Goal: Book appointment/travel/reservation

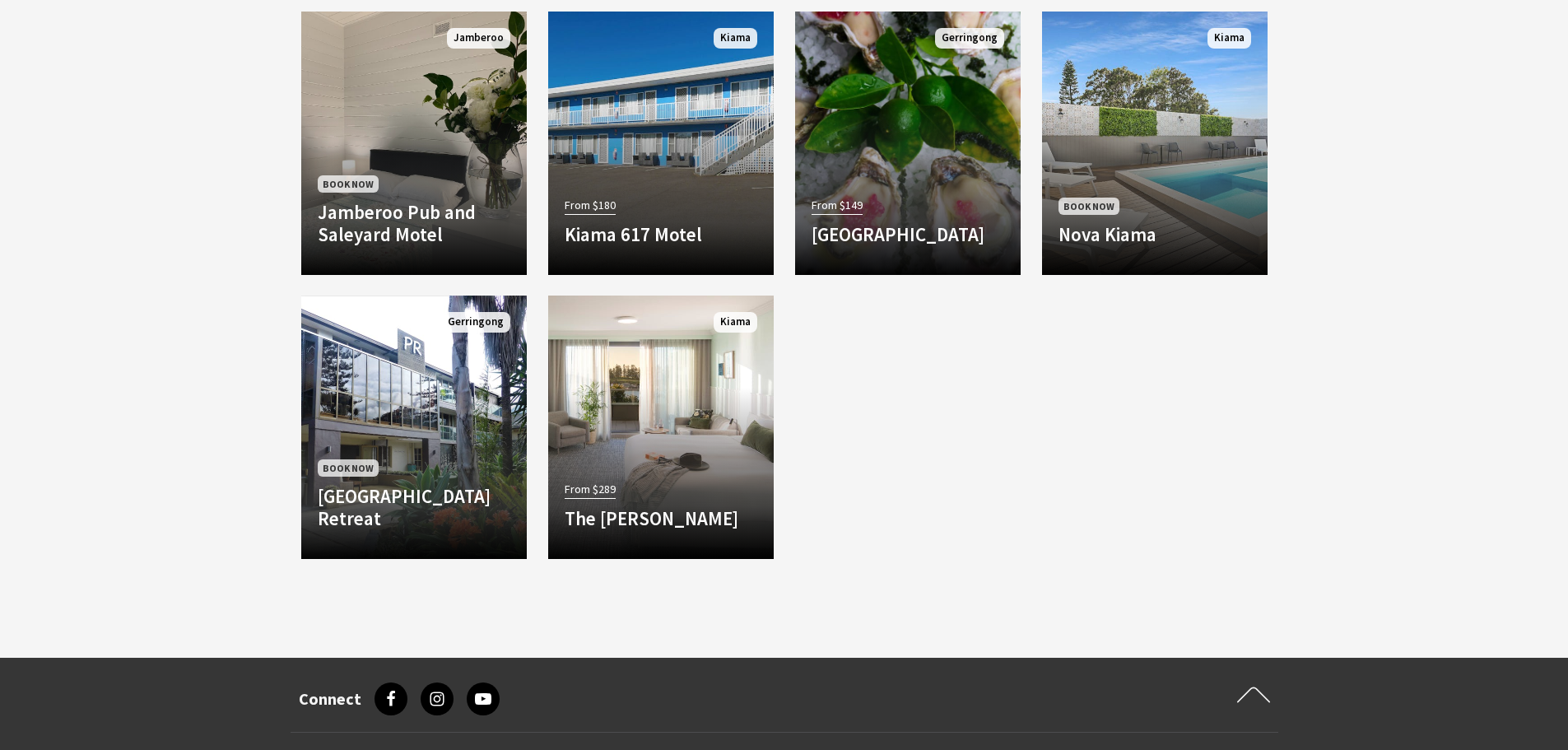
scroll to position [1410, 0]
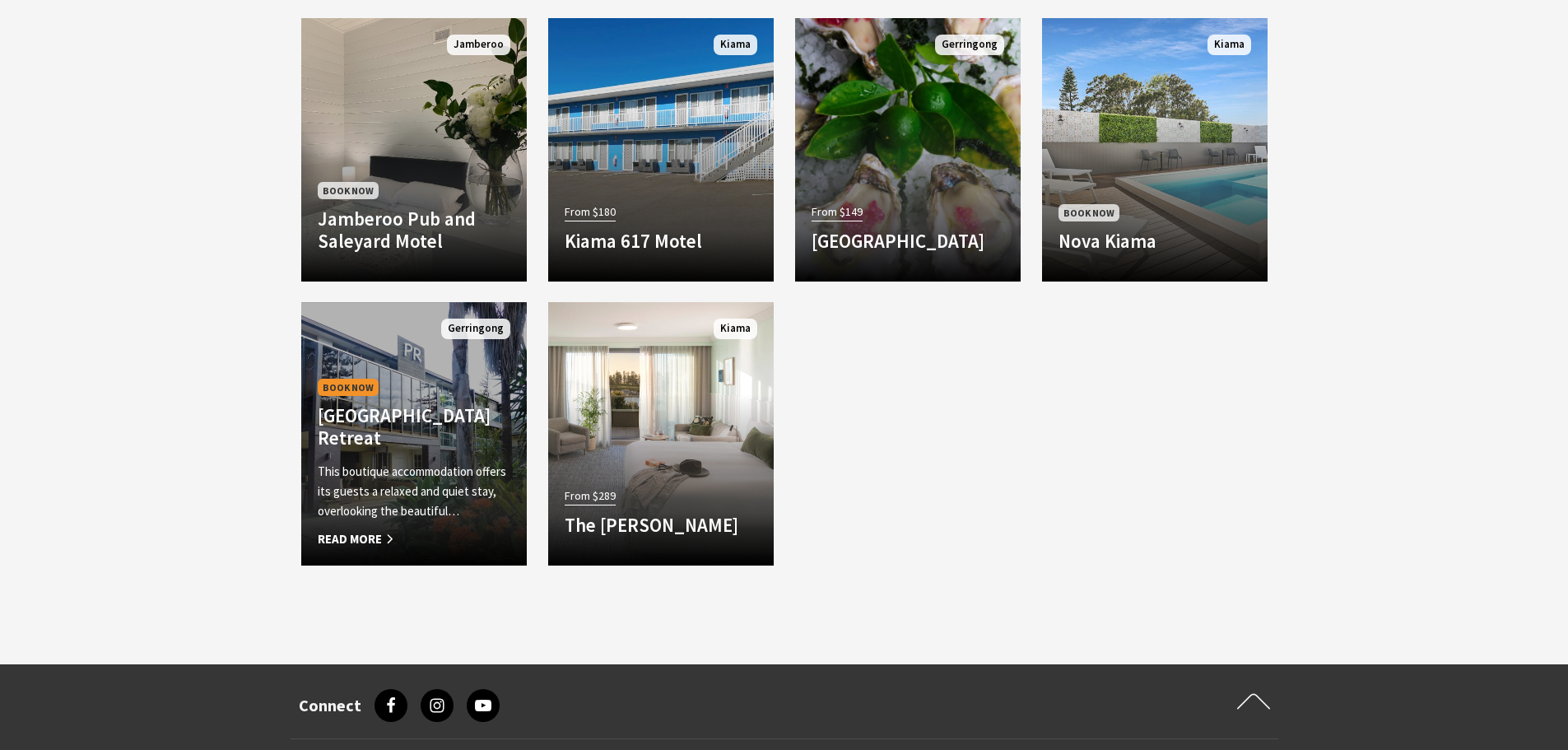
click at [367, 539] on span "Read More" at bounding box center [413, 539] width 192 height 19
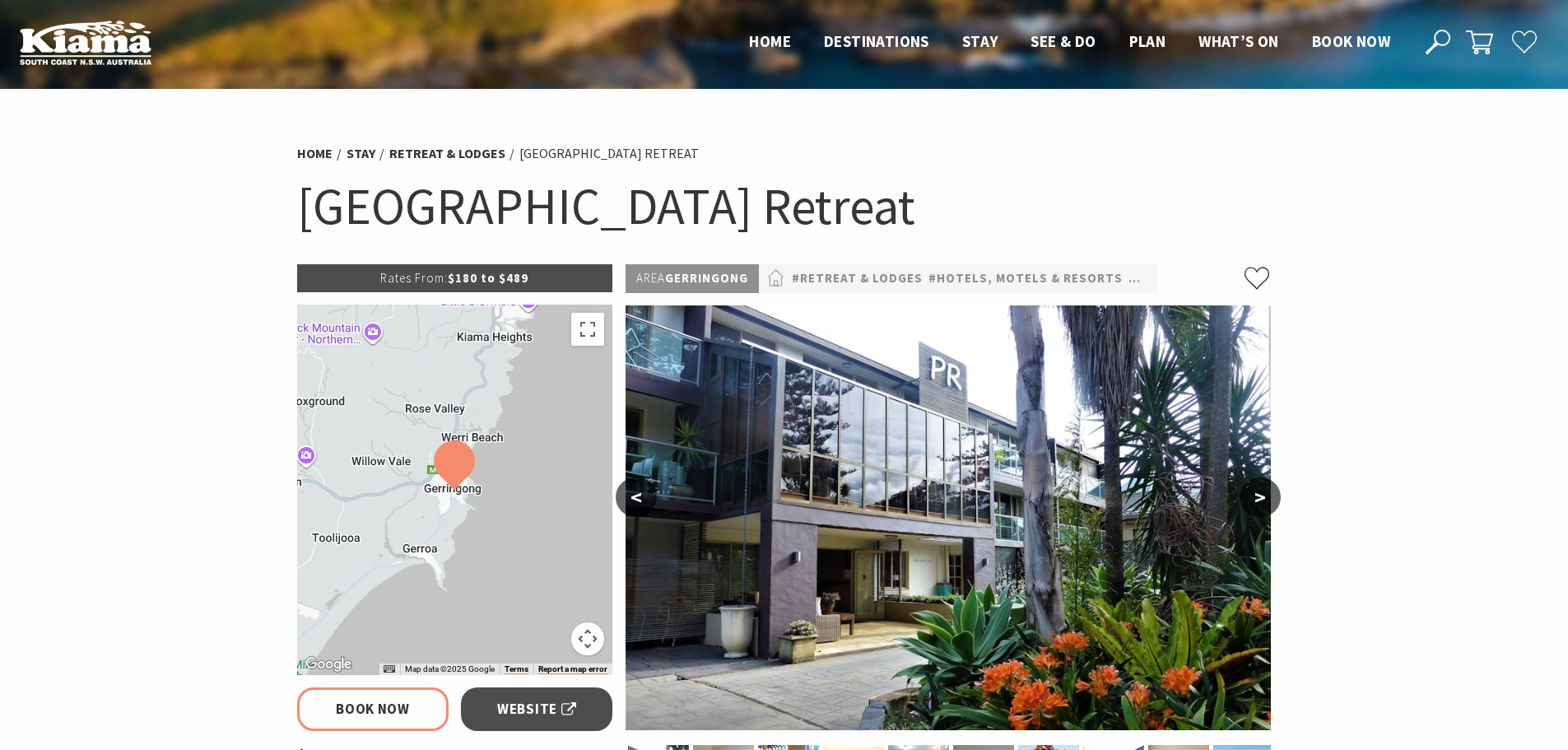
select select "3"
select select "2"
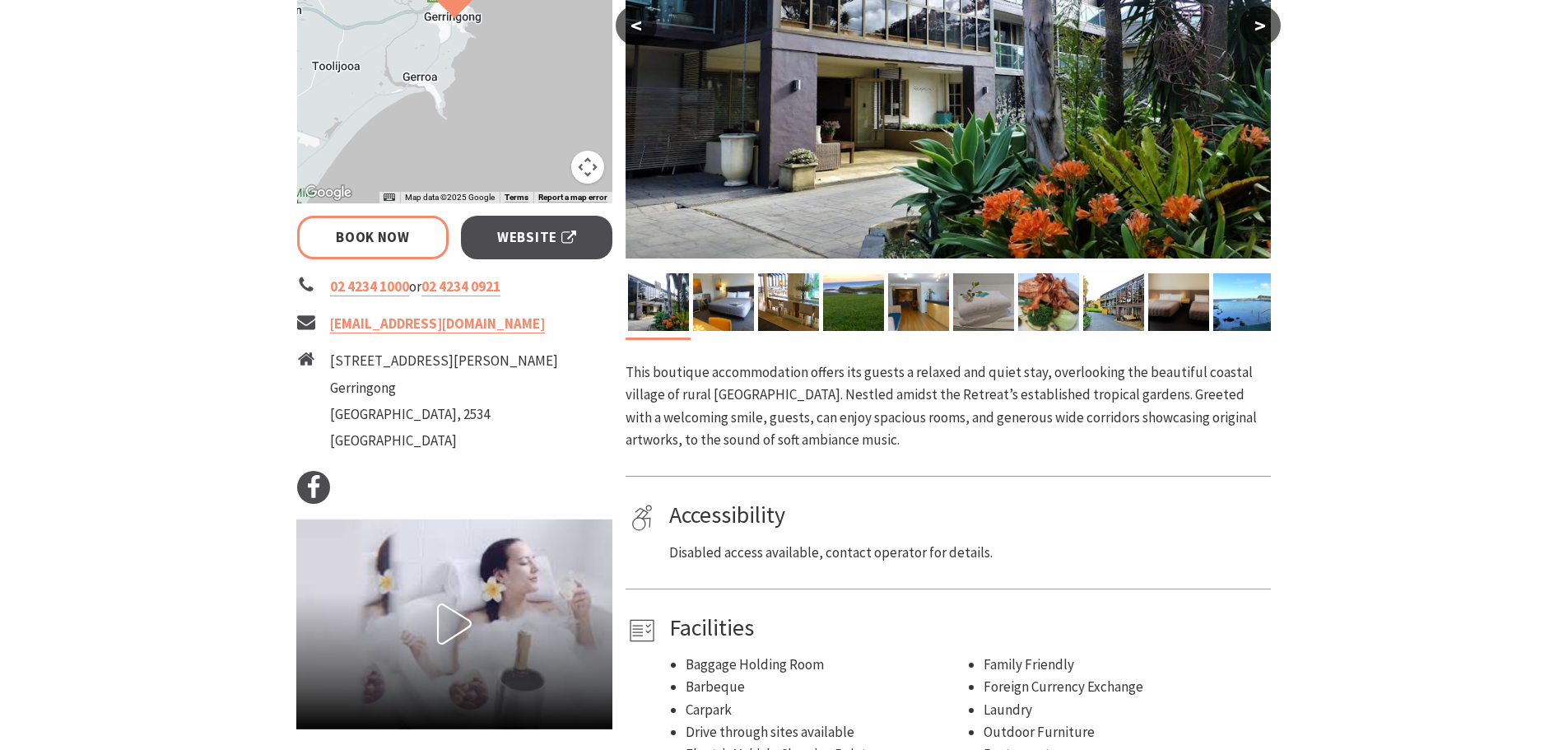
scroll to position [494, 0]
